Goal: Complete application form: Complete application form

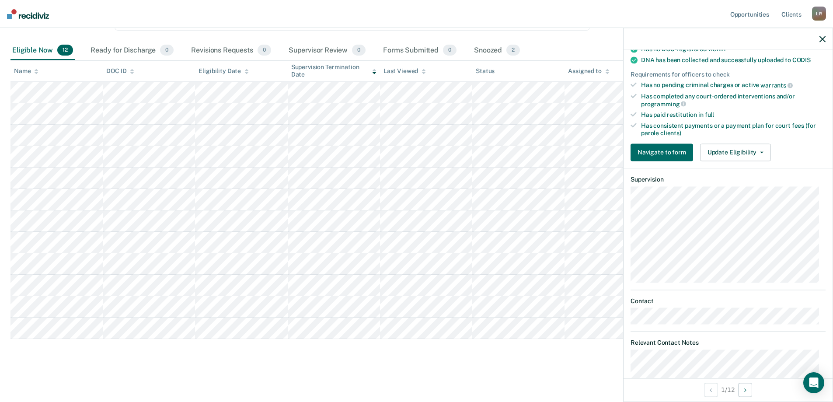
scroll to position [214, 0]
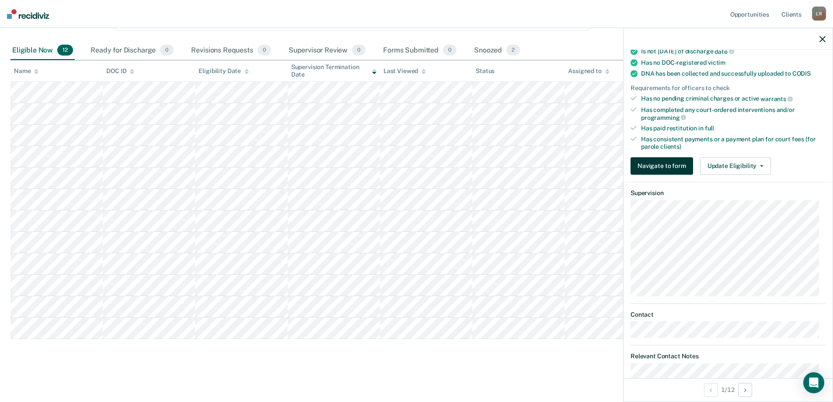
click at [667, 166] on button "Navigate to form" at bounding box center [662, 165] width 63 height 17
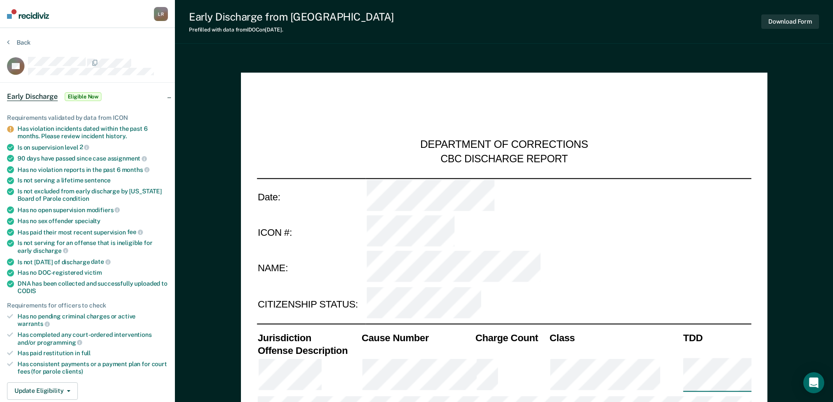
type textarea "x"
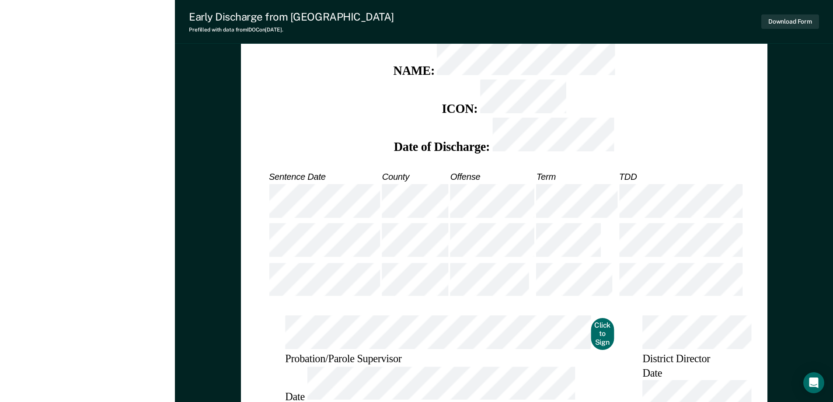
scroll to position [1169, 0]
